Goal: Information Seeking & Learning: Learn about a topic

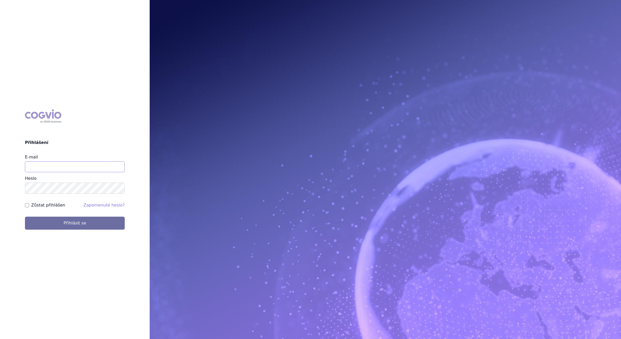
drag, startPoint x: 58, startPoint y: 162, endPoint x: 59, endPoint y: 165, distance: 2.9
click at [58, 162] on input "E-mail" at bounding box center [75, 166] width 100 height 11
type input "martin.brunclik@sanofi.com"
click at [62, 193] on button "Přihlásit se" at bounding box center [75, 223] width 100 height 13
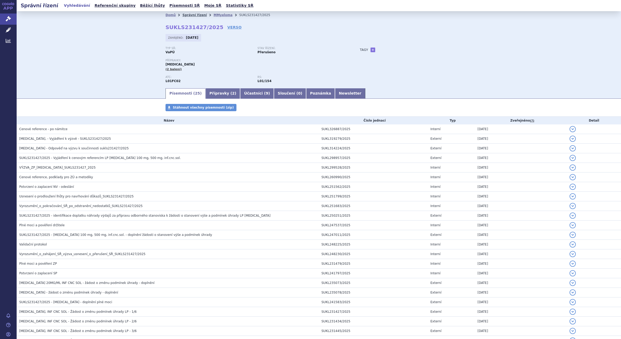
click at [193, 15] on link "Správní řízení" at bounding box center [194, 15] width 24 height 4
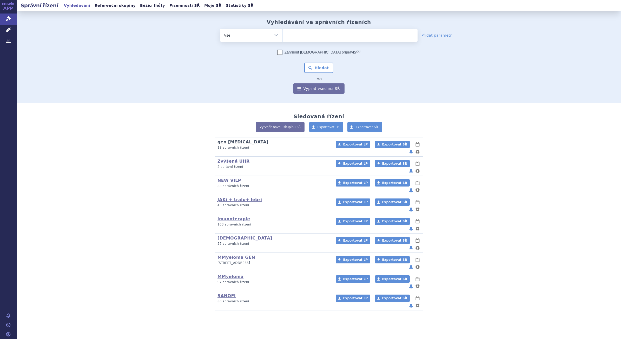
click at [224, 142] on link "gen [MEDICAL_DATA]" at bounding box center [243, 142] width 51 height 5
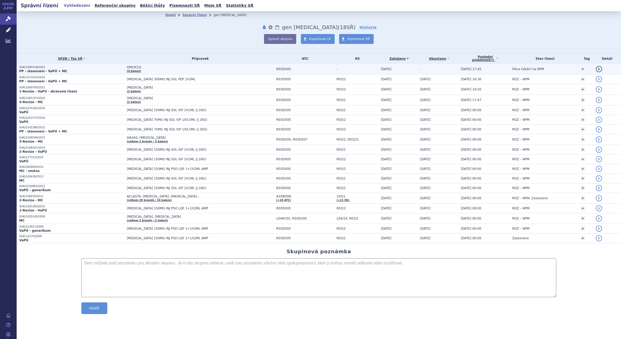
click at [131, 66] on span "OMLYCLO" at bounding box center [192, 67] width 130 height 4
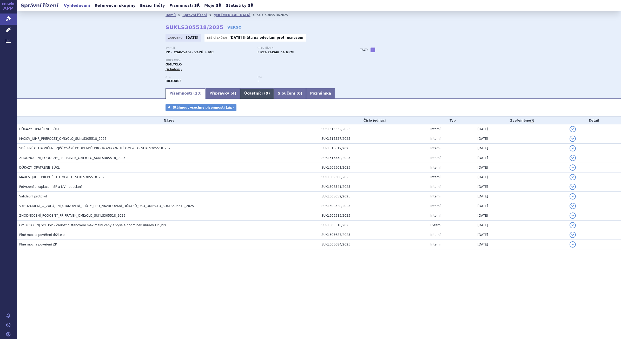
click at [248, 91] on link "Účastníci ( 9 )" at bounding box center [257, 93] width 34 height 10
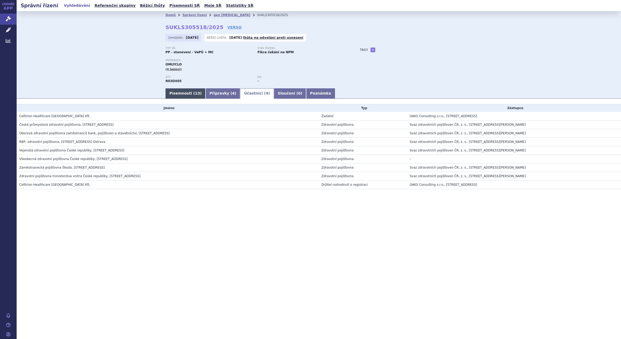
click at [185, 90] on link "Písemnosti ( 13 )" at bounding box center [186, 93] width 40 height 10
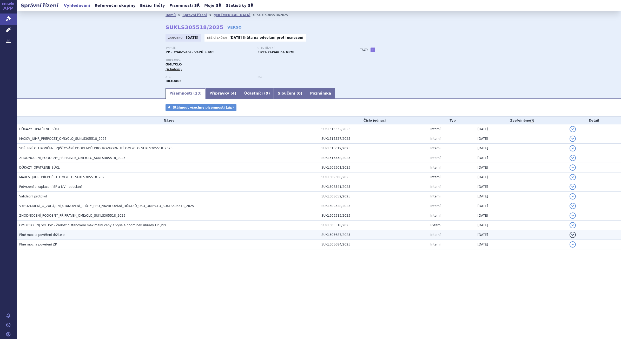
click at [42, 235] on span "Plné moci a pověření držitele" at bounding box center [41, 235] width 45 height 4
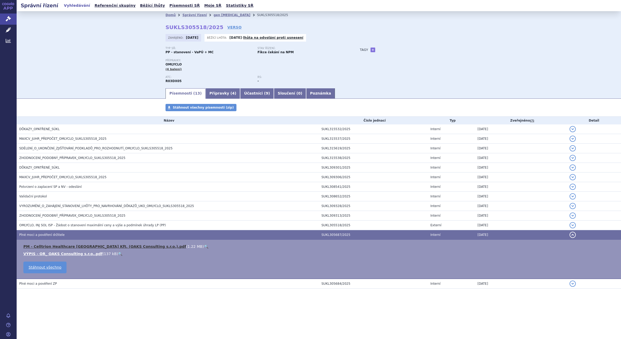
click at [50, 246] on link "PM - Celltrion Healthcare Hungary Kft. (OAKS Consulting s.r.o.).pdf" at bounding box center [104, 247] width 163 height 4
click at [216, 15] on link "gen omalizumab" at bounding box center [232, 15] width 37 height 4
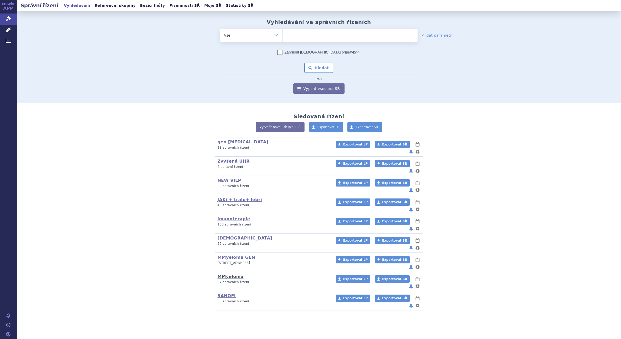
click at [229, 274] on link "MMyeloma" at bounding box center [231, 276] width 26 height 5
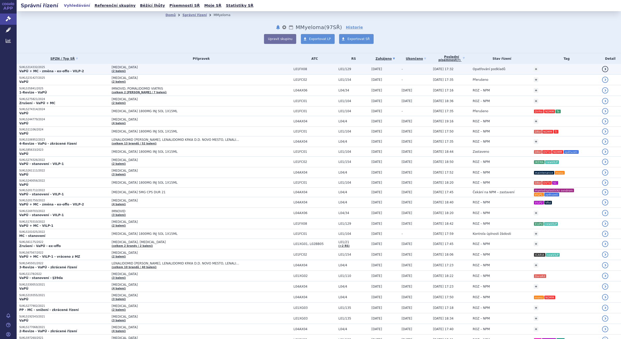
click at [129, 68] on span "[MEDICAL_DATA]" at bounding box center [177, 67] width 130 height 4
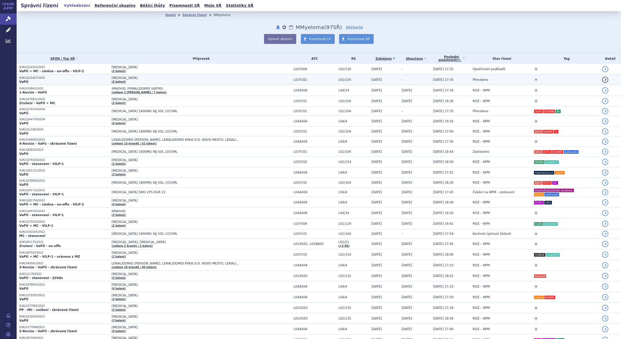
click at [121, 77] on span "[MEDICAL_DATA]" at bounding box center [177, 78] width 130 height 4
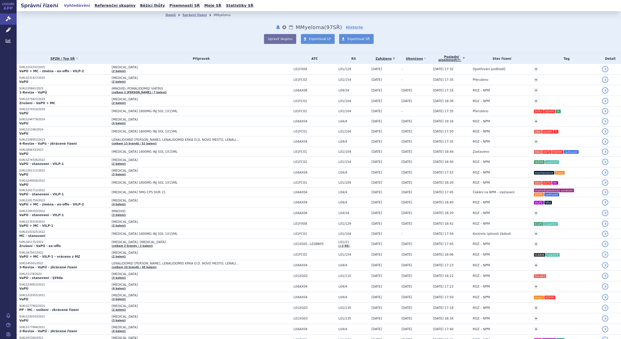
click at [441, 57] on link "Poslední písemnost (?)" at bounding box center [451, 58] width 37 height 11
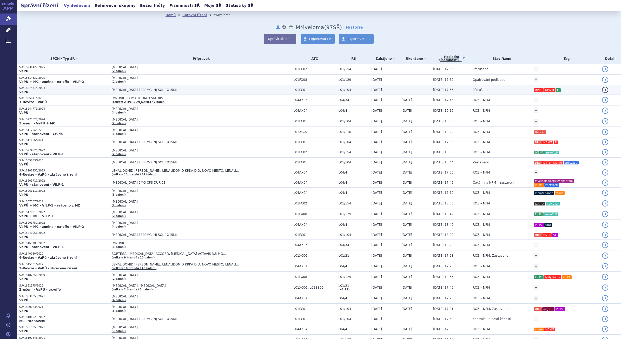
click at [147, 90] on span "[MEDICAL_DATA] 1800MG INJ SOL 1X15ML" at bounding box center [177, 90] width 130 height 4
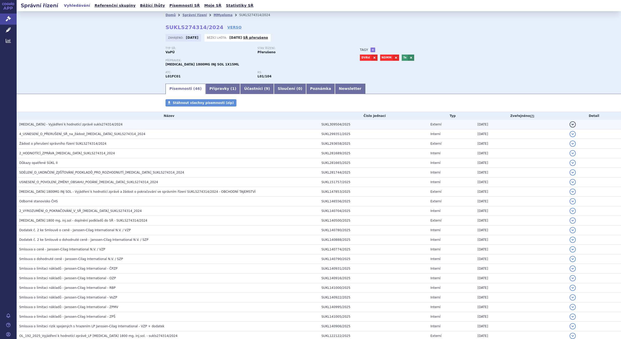
click at [91, 124] on span "DARZALEX - Vyjádření k hodnotící zprávě sukls274314/2024" at bounding box center [70, 125] width 103 height 4
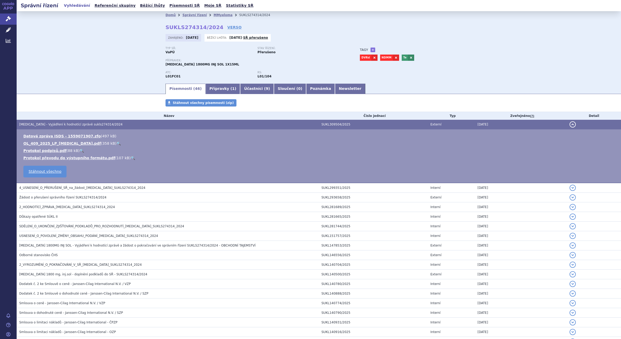
click at [114, 70] on div "Domů Správní řízení MMyeloma SUKLS274314/2024 SUKLS274314/2024 VERSO Zahájeno: …" at bounding box center [319, 47] width 604 height 72
